Goal: Task Accomplishment & Management: Manage account settings

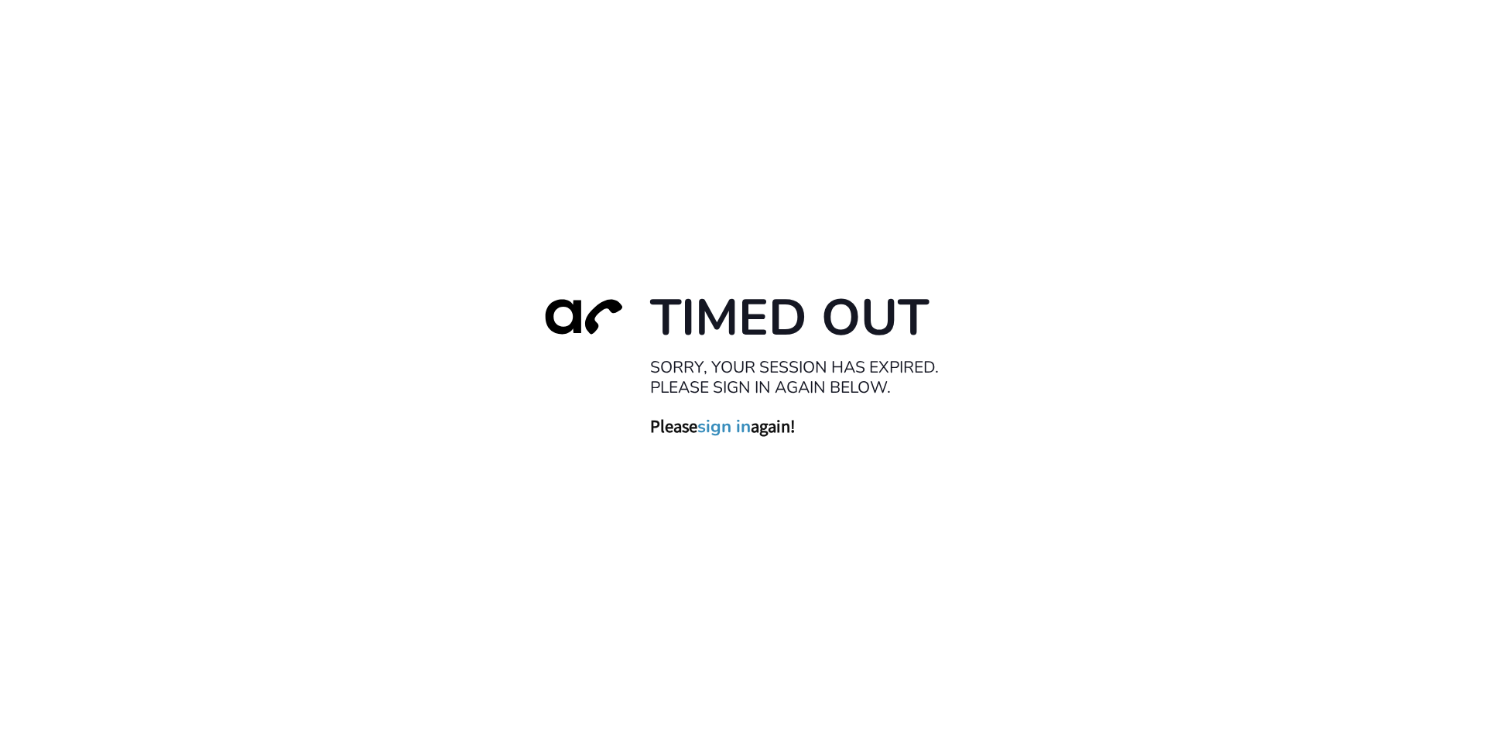
click at [727, 430] on link "sign in" at bounding box center [723, 426] width 53 height 22
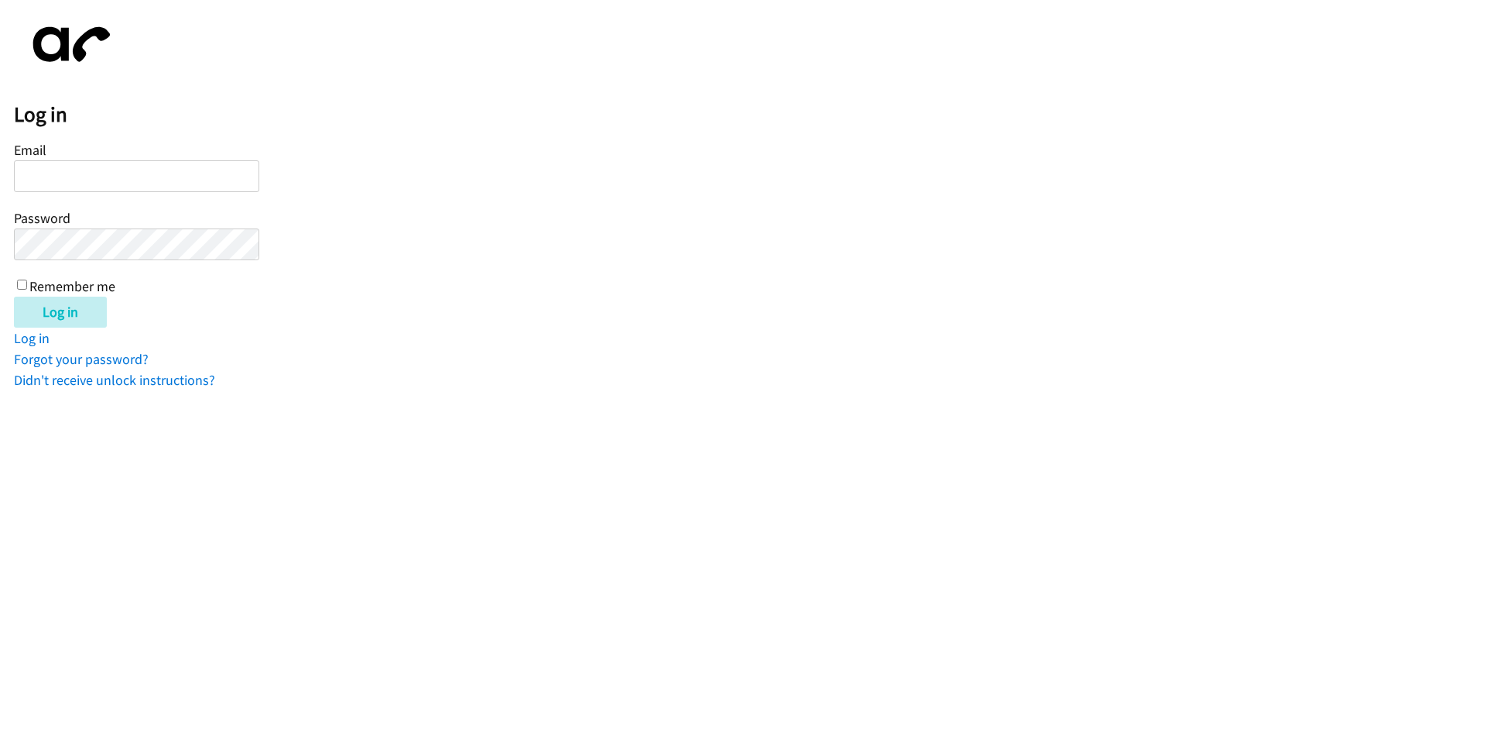
click at [74, 170] on input "Email" at bounding box center [136, 176] width 245 height 32
type input "[EMAIL_ADDRESS][DOMAIN_NAME]"
click at [19, 283] on div "Email balfreide@lendingpoint.com Password Remember me" at bounding box center [136, 217] width 245 height 158
click at [22, 285] on input "Remember me" at bounding box center [22, 284] width 10 height 10
checkbox input "true"
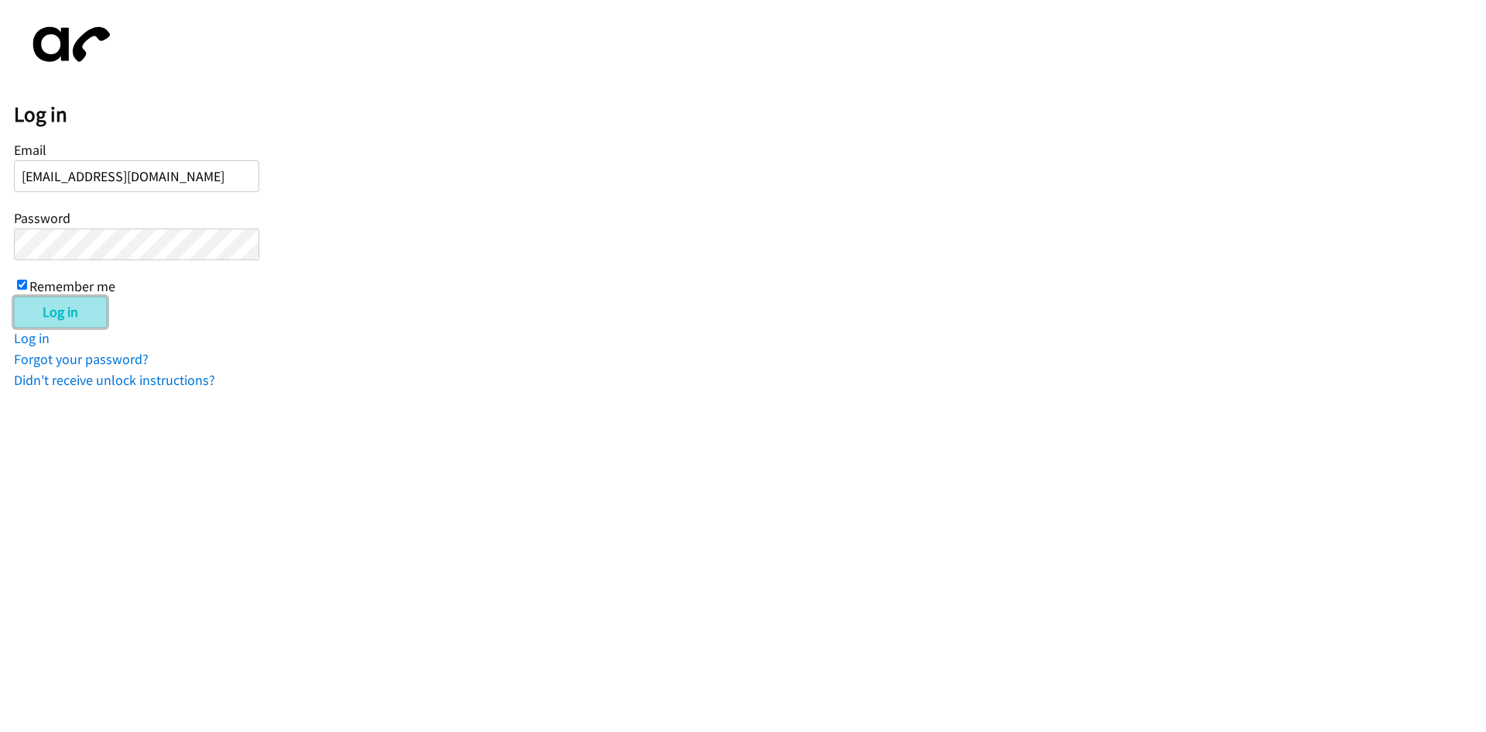
click at [39, 309] on input "Log in" at bounding box center [60, 311] width 93 height 31
